Goal: Check status: Check status

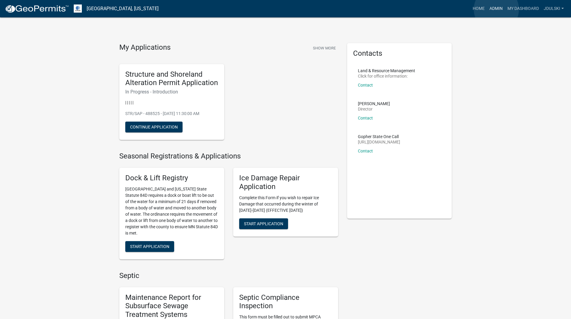
click at [497, 9] on link "Admin" at bounding box center [496, 8] width 18 height 11
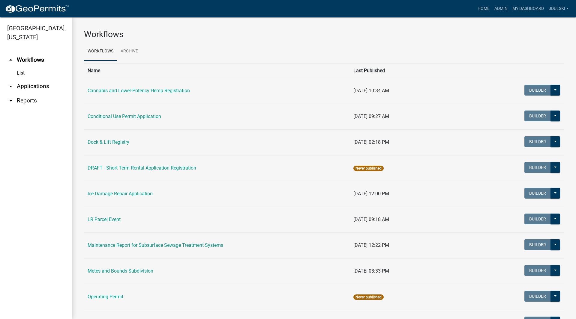
click at [25, 85] on link "arrow_drop_down Applications" at bounding box center [36, 86] width 72 height 14
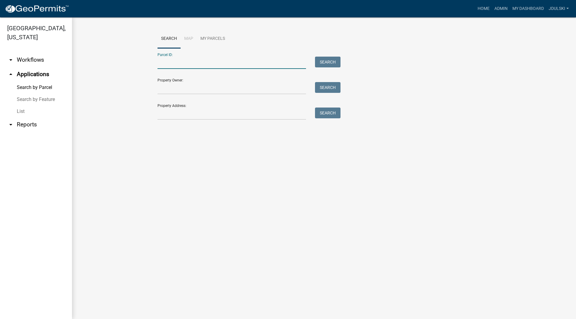
drag, startPoint x: 172, startPoint y: 65, endPoint x: 180, endPoint y: 65, distance: 7.2
click at [173, 65] on input "Parcel ID:" at bounding box center [231, 63] width 148 height 12
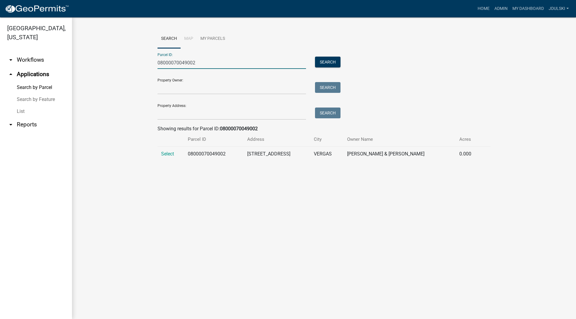
type input "08000070049002"
click at [166, 154] on span "Select" at bounding box center [167, 154] width 13 height 6
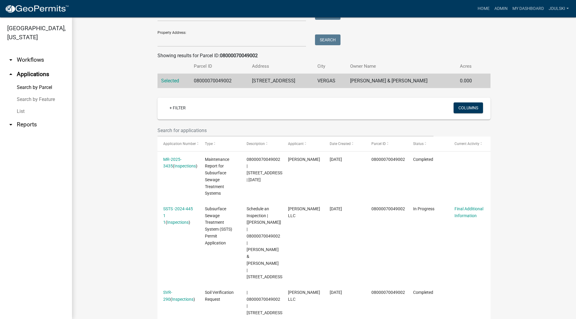
scroll to position [97, 0]
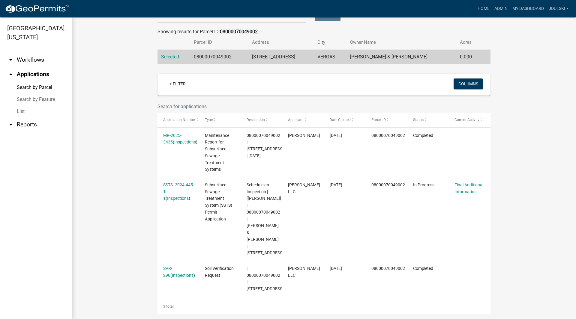
click at [172, 183] on link "SSTS -2024-445 1 1" at bounding box center [178, 192] width 30 height 19
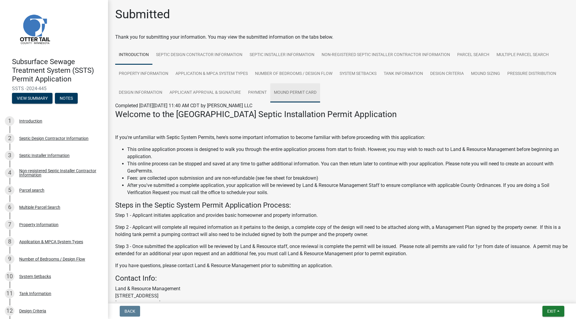
click at [297, 92] on link "Mound Permit Card" at bounding box center [295, 92] width 50 height 19
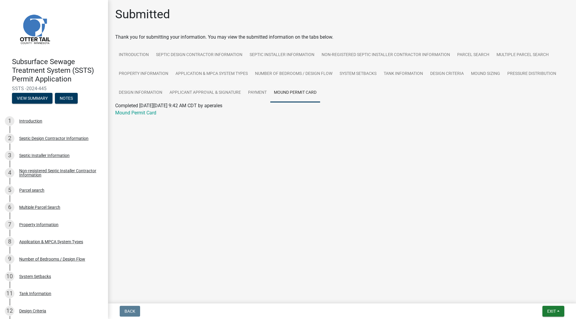
click at [136, 114] on link "Mound Permit Card" at bounding box center [135, 113] width 41 height 6
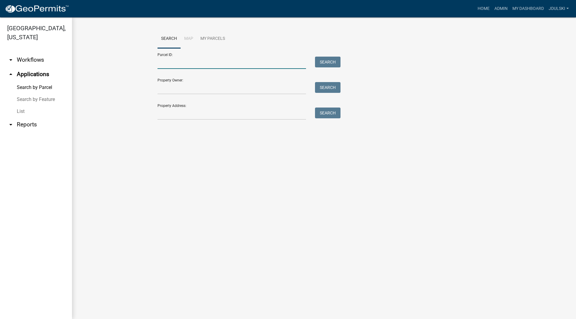
click at [203, 62] on input "Parcel ID:" at bounding box center [231, 63] width 148 height 12
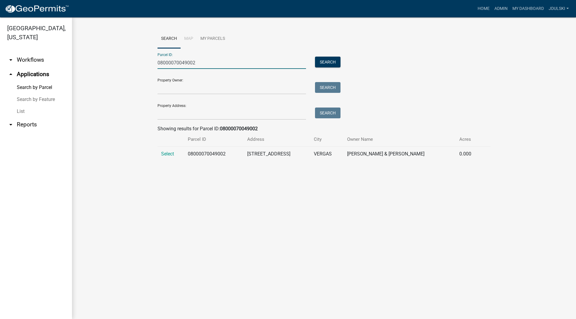
type input "08000070049002"
click at [166, 154] on span "Select" at bounding box center [167, 154] width 13 height 6
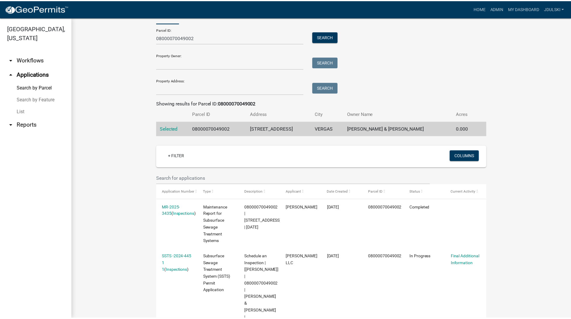
scroll to position [97, 0]
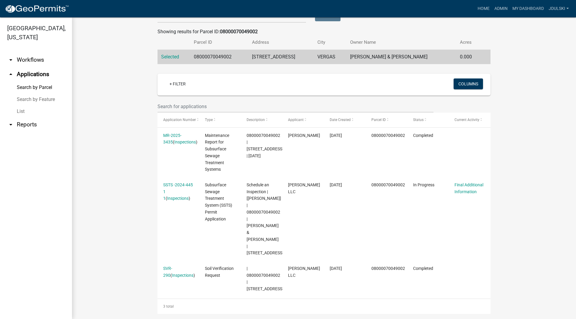
click at [170, 135] on link "MR-2025-3435" at bounding box center [172, 139] width 18 height 12
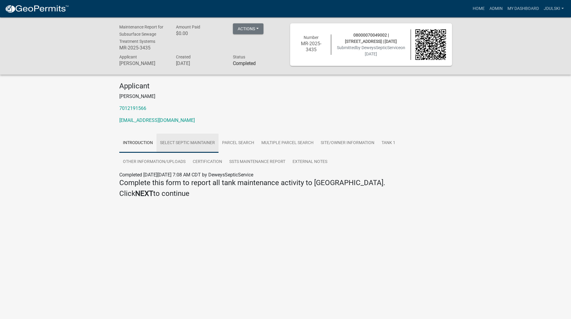
click at [188, 144] on link "Select Septic Maintainer" at bounding box center [188, 143] width 62 height 19
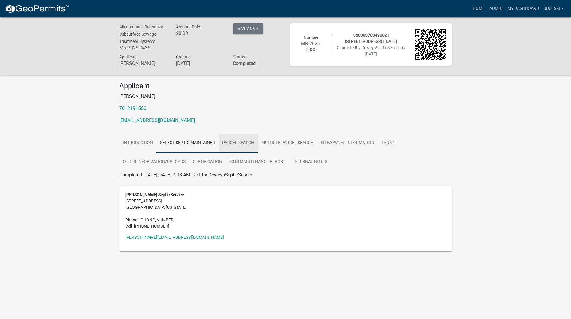
click at [235, 142] on link "Parcel search" at bounding box center [238, 143] width 39 height 19
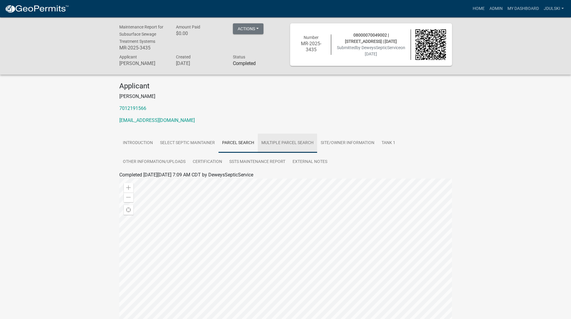
click at [282, 142] on link "Multiple Parcel Search" at bounding box center [287, 143] width 59 height 19
click at [346, 142] on link "Site/Owner Information" at bounding box center [347, 143] width 61 height 19
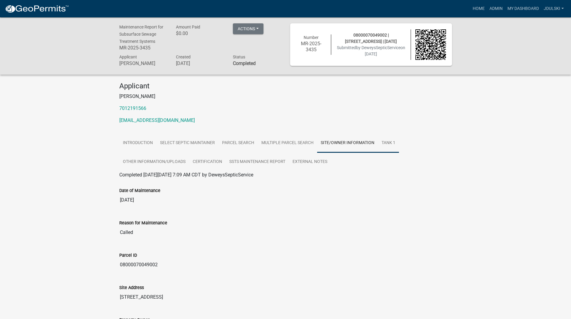
click at [388, 142] on link "Tank 1" at bounding box center [388, 143] width 21 height 19
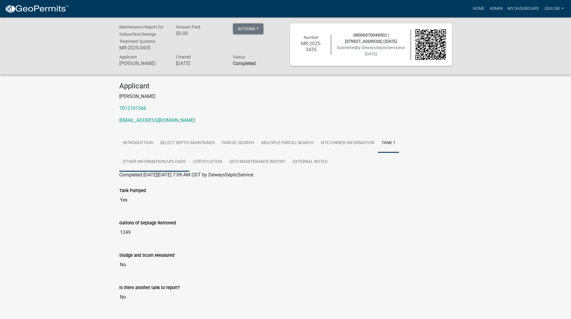
click at [139, 161] on link "Other Information/Uploads" at bounding box center [154, 162] width 70 height 19
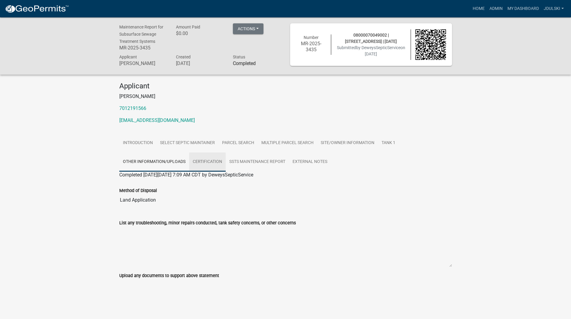
click at [202, 161] on link "Certification" at bounding box center [207, 162] width 37 height 19
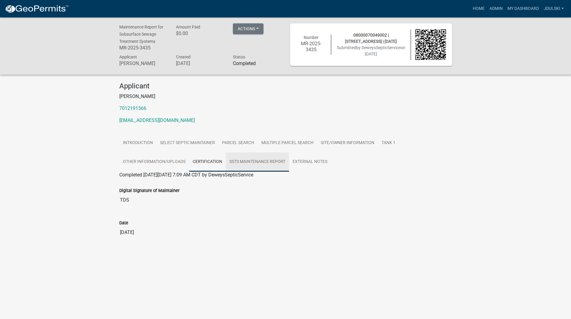
click at [241, 161] on link "SSTS Maintenance Report" at bounding box center [257, 162] width 63 height 19
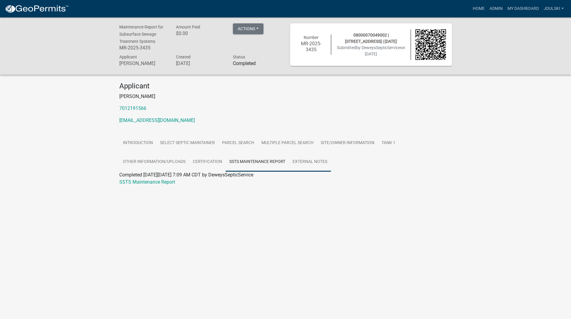
click at [311, 161] on link "External Notes" at bounding box center [310, 162] width 42 height 19
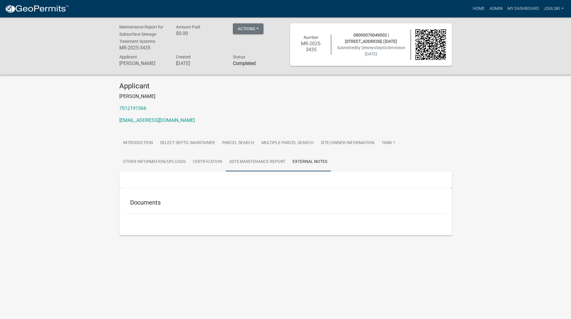
click at [249, 163] on link "SSTS Maintenance Report" at bounding box center [257, 162] width 63 height 19
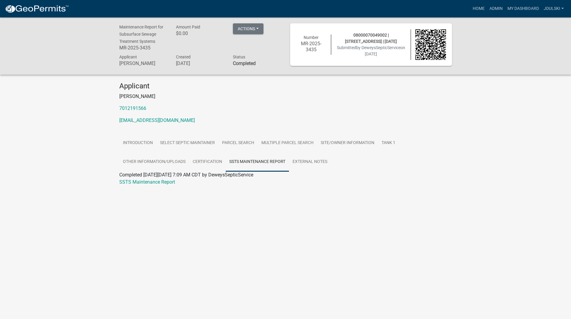
click at [147, 181] on link "SSTS Maintenance Report" at bounding box center [147, 182] width 56 height 6
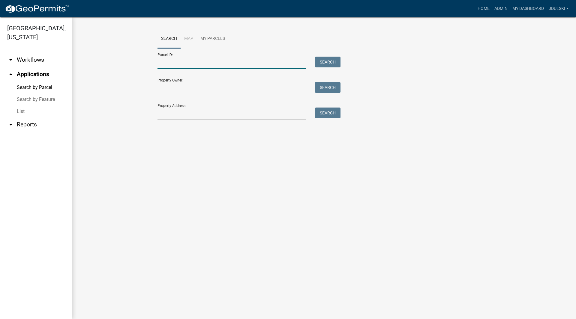
click at [212, 61] on input "Parcel ID:" at bounding box center [231, 63] width 148 height 12
drag, startPoint x: 181, startPoint y: 62, endPoint x: 113, endPoint y: 60, distance: 67.8
click at [113, 60] on wm-workflow-application-search-view "Search Map My Parcels Parcel ID: 0800070049002 Search Property Owner: Search Pr…" at bounding box center [324, 86] width 480 height 115
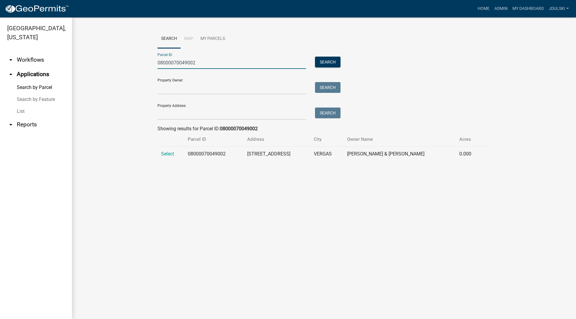
type input "08000070049002"
click at [165, 152] on span "Select" at bounding box center [167, 154] width 13 height 6
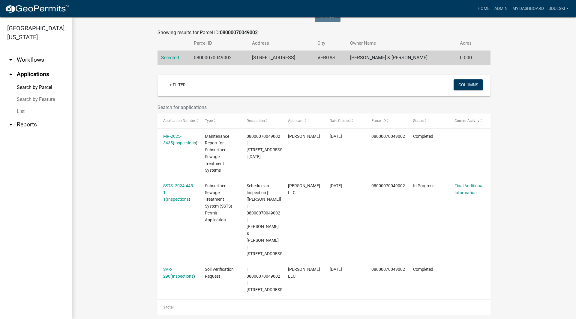
scroll to position [97, 0]
click at [464, 183] on link "Final Additional Information" at bounding box center [468, 189] width 29 height 12
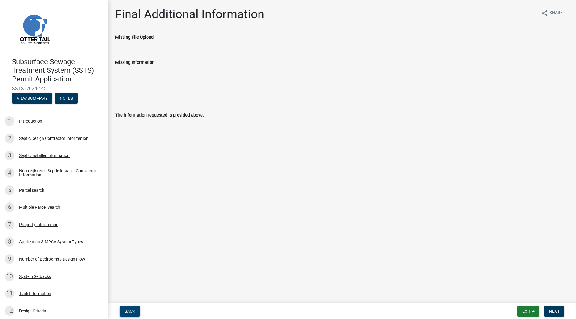
click at [130, 312] on span "Back" at bounding box center [129, 311] width 11 height 5
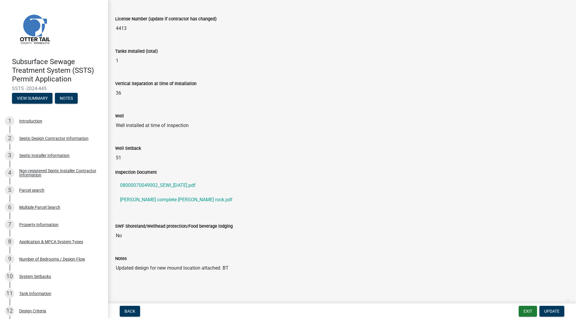
scroll to position [136, 0]
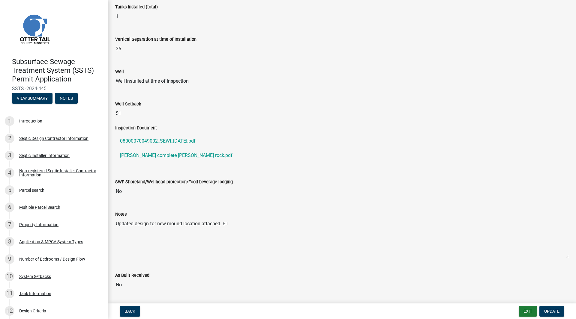
click at [167, 140] on link "08000070049002_SEWI_[DATE].pdf" at bounding box center [341, 141] width 453 height 14
click at [139, 157] on link "[PERSON_NAME] complete [PERSON_NAME] rock.pdf" at bounding box center [341, 155] width 453 height 14
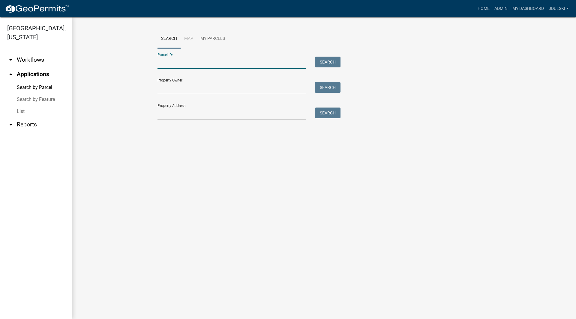
drag, startPoint x: 211, startPoint y: 61, endPoint x: 220, endPoint y: 57, distance: 8.9
click at [211, 61] on input "Parcel ID:" at bounding box center [231, 63] width 148 height 12
drag, startPoint x: 203, startPoint y: 63, endPoint x: 141, endPoint y: 64, distance: 62.1
click at [141, 64] on wm-workflow-application-search-view "Search Map My Parcels Parcel ID: 08000990630000 Search Property Owner: Search P…" at bounding box center [324, 86] width 480 height 115
click at [108, 123] on wm-workflow-application-search-view "Search Map My Parcels Parcel ID: 08000990630000 Search Property Owner: Search P…" at bounding box center [324, 86] width 480 height 115
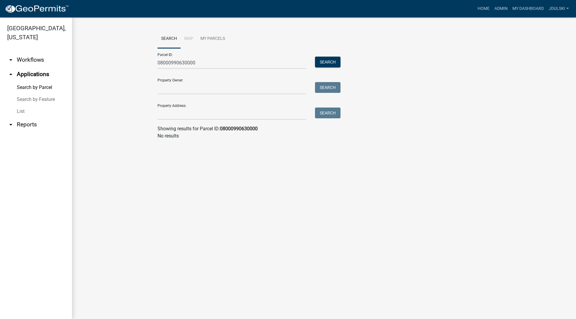
click at [42, 87] on link "Search by Parcel" at bounding box center [36, 88] width 72 height 12
drag, startPoint x: 182, startPoint y: 64, endPoint x: 388, endPoint y: 99, distance: 209.0
click at [345, 92] on div "Parcel ID: 08000990630000 Search Property Owner: Search Property Address: Search" at bounding box center [323, 84] width 333 height 72
drag, startPoint x: 181, startPoint y: 64, endPoint x: 340, endPoint y: 79, distance: 159.7
click at [332, 79] on form "Parcel ID: 0800099064000 Search Property Owner: Search Property Address: Search" at bounding box center [247, 84] width 180 height 72
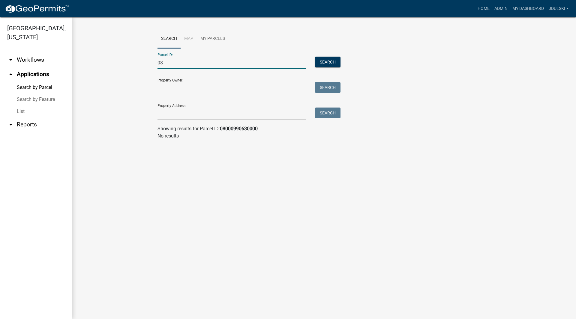
type input "0"
type input "08000990634000"
click at [163, 153] on span "Select" at bounding box center [167, 154] width 13 height 6
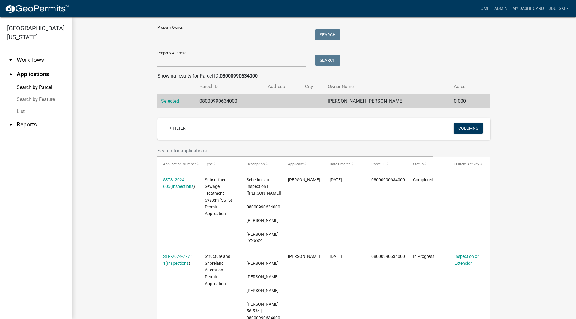
scroll to position [61, 0]
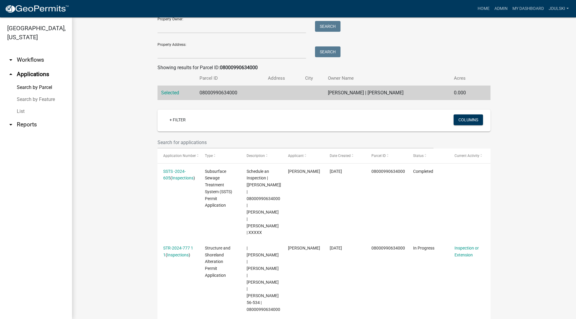
click at [180, 246] on link "STR-2024-777 1 1" at bounding box center [178, 252] width 30 height 12
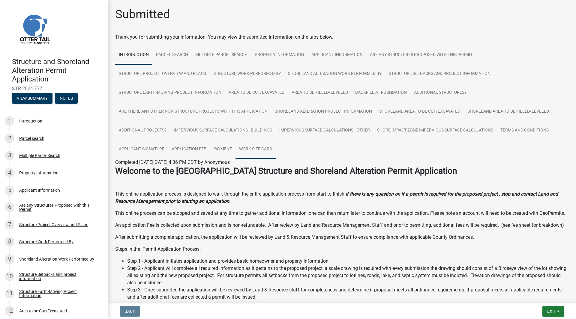
click at [262, 147] on link "Work Site Card" at bounding box center [255, 149] width 40 height 19
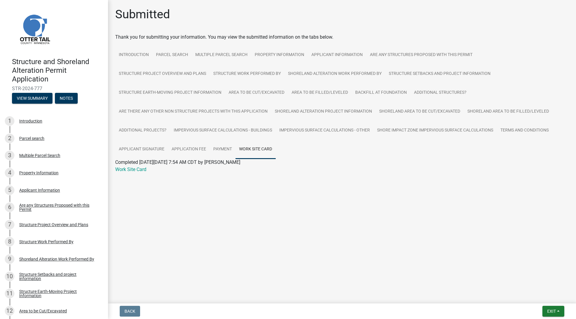
click at [128, 170] on link "Work Site Card" at bounding box center [130, 170] width 31 height 6
